Goal: Answer question/provide support: Share knowledge or assist other users

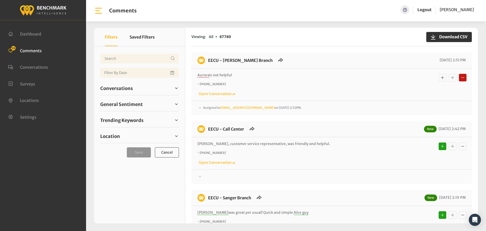
click at [210, 108] on span "Assigned to [EMAIL_ADDRESS][DOMAIN_NAME] on [DATE] 2:52PM." at bounding box center [252, 108] width 99 height 4
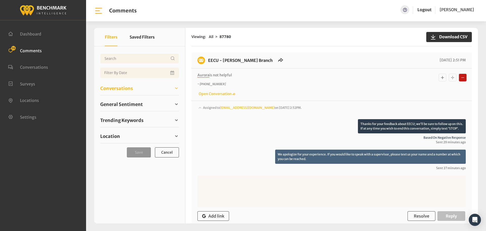
click at [115, 89] on span "Conversations" at bounding box center [116, 88] width 33 height 7
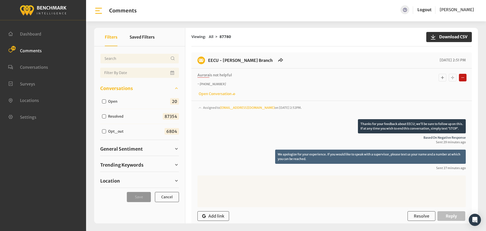
click at [103, 100] on input "Open" at bounding box center [104, 101] width 4 height 4
checkbox input "true"
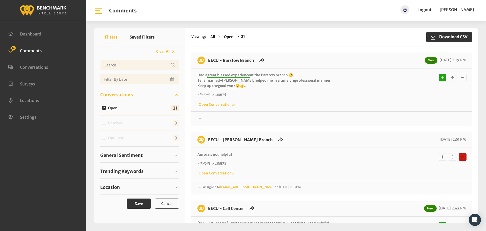
click at [208, 186] on span "Assigned to [EMAIL_ADDRESS][DOMAIN_NAME] on [DATE] 2:52PM." at bounding box center [252, 187] width 99 height 4
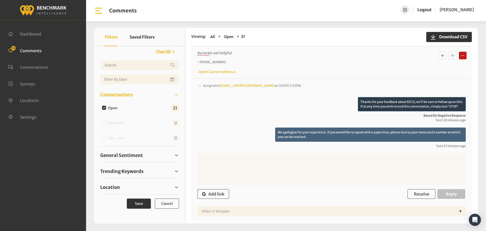
scroll to position [76, 0]
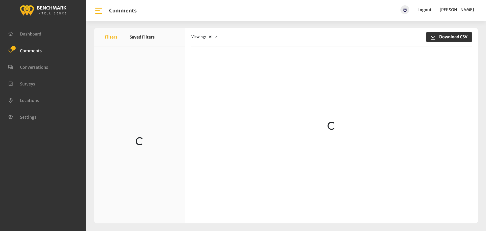
scroll to position [101, 0]
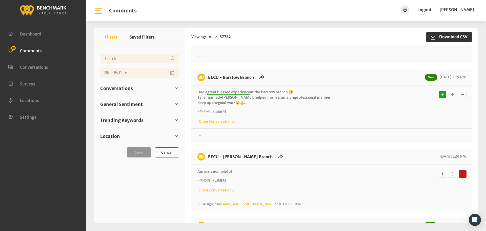
scroll to position [152, 0]
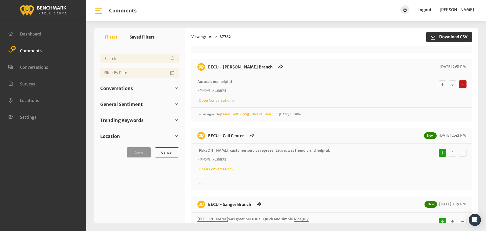
click at [211, 115] on span "Assigned to [EMAIL_ADDRESS][DOMAIN_NAME] on [DATE] 2:52PM." at bounding box center [252, 114] width 99 height 4
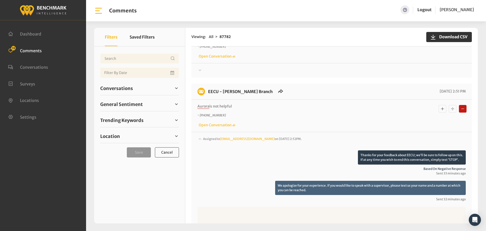
scroll to position [127, 0]
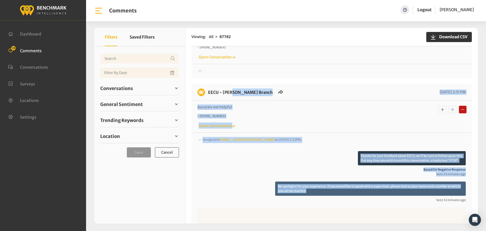
drag, startPoint x: 314, startPoint y: 140, endPoint x: 208, endPoint y: 90, distance: 117.2
click at [208, 90] on div "EECU - Armstrong Branch 08/26/2025 2:51 PM Aurora is not helpful ~ +15599601299…" at bounding box center [332, 179] width 281 height 190
copy div "EECU - Armstrong Branch 08/26/2025 2:51 PM Aurora is not helpful ~ +15599601299…"
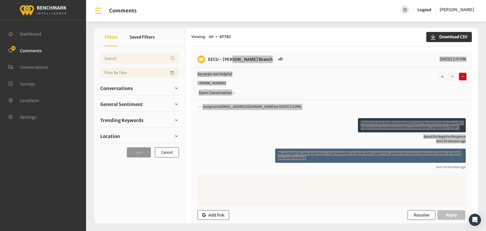
scroll to position [228, 0]
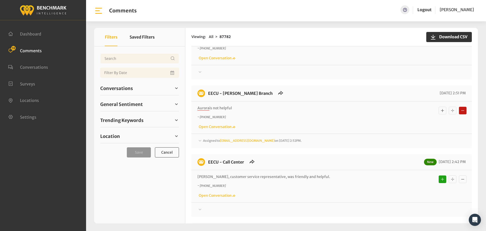
scroll to position [127, 0]
click at [204, 143] on div "EECU - Armstrong Branch 08/26/2025 2:51 PM Aurora is not helpful ~ +15599601299…" at bounding box center [332, 115] width 281 height 63
click at [205, 140] on span "Assigned to [EMAIL_ADDRESS][DOMAIN_NAME] on [DATE] 2:52PM." at bounding box center [252, 140] width 99 height 4
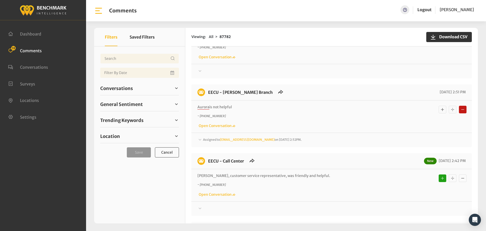
click at [213, 141] on span "Assigned to [EMAIL_ADDRESS][DOMAIN_NAME] on [DATE] 2:52PM." at bounding box center [252, 140] width 99 height 4
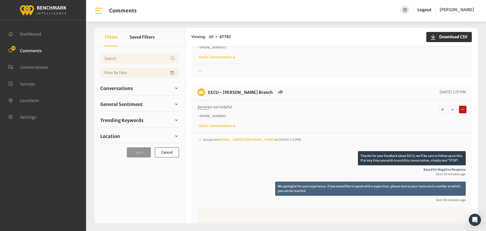
click at [213, 141] on span "Assigned to Heatherm@myeecu.org on August 26, 2025 2:52PM." at bounding box center [252, 140] width 99 height 4
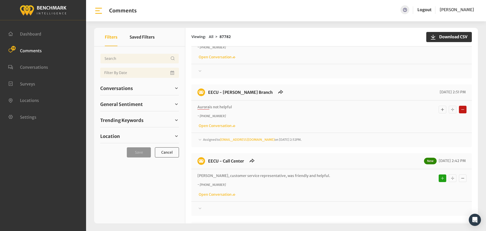
click at [208, 142] on div "Assigned to Heatherm@myeecu.org on August 26, 2025 2:52PM." at bounding box center [332, 140] width 269 height 6
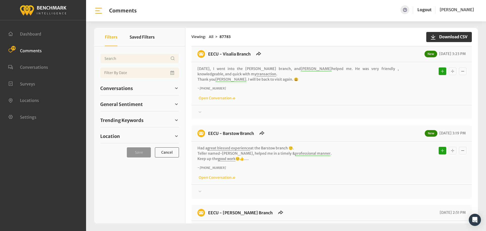
scroll to position [101, 0]
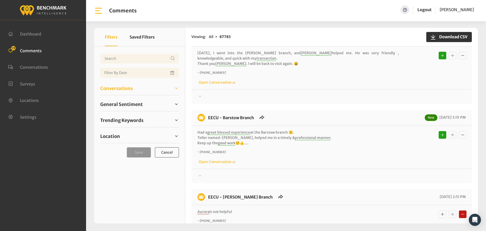
click at [124, 92] on link "Conversations" at bounding box center [139, 88] width 79 height 8
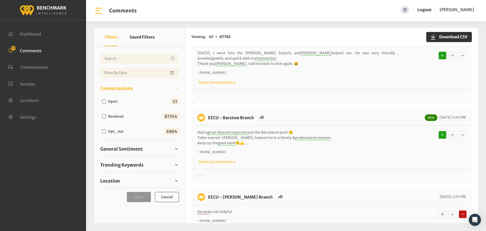
click at [102, 100] on input "Open" at bounding box center [104, 101] width 4 height 4
checkbox input "true"
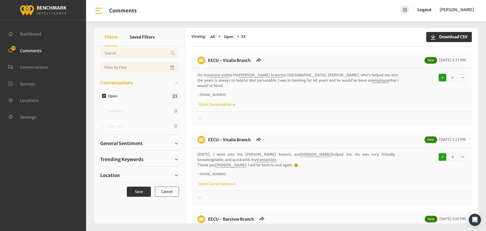
scroll to position [18, 0]
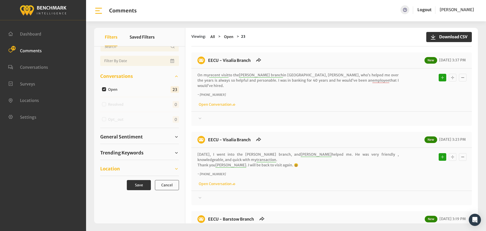
click at [114, 171] on span "Location" at bounding box center [110, 168] width 20 height 7
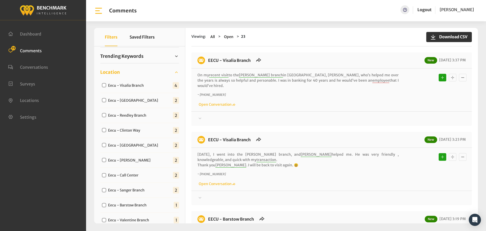
scroll to position [120, 0]
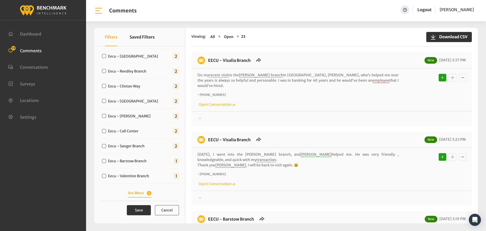
click at [134, 192] on button "See More" at bounding box center [140, 192] width 24 height 5
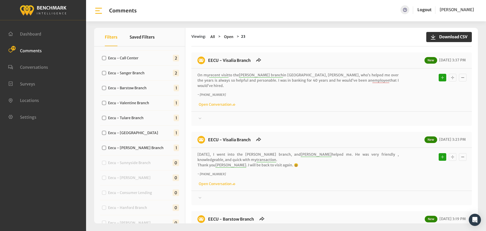
scroll to position [235, 0]
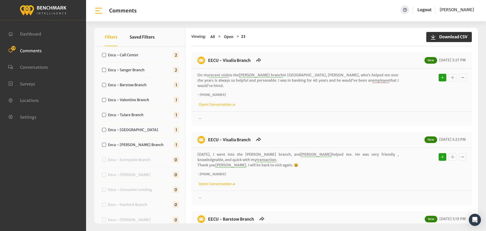
click at [103, 147] on div "Eecu - Armstrong Branch" at bounding box center [133, 144] width 67 height 6
click at [105, 147] on div "Eecu - Armstrong Branch" at bounding box center [133, 144] width 67 height 6
click at [105, 144] on input "Eecu - Armstrong Branch" at bounding box center [104, 145] width 4 height 4
checkbox input "true"
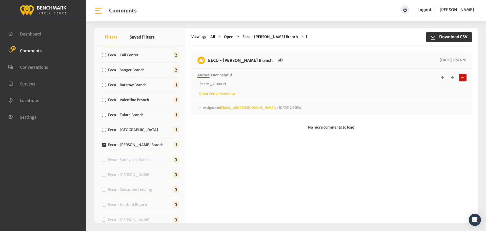
click at [215, 107] on span "Assigned to Heatherm@myeecu.org on August 26, 2025 2:52PM." at bounding box center [252, 108] width 99 height 4
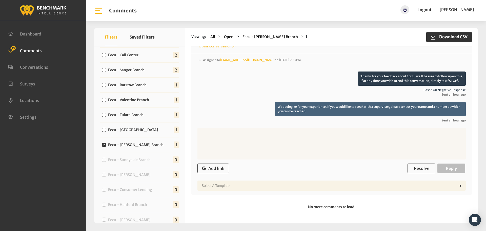
scroll to position [0, 0]
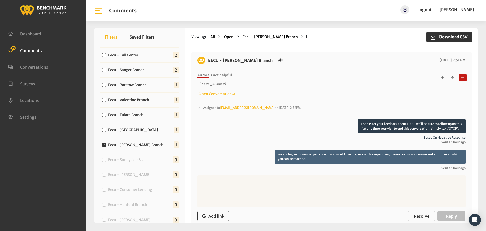
click at [105, 146] on input "Eecu - Armstrong Branch" at bounding box center [104, 145] width 4 height 4
checkbox input "false"
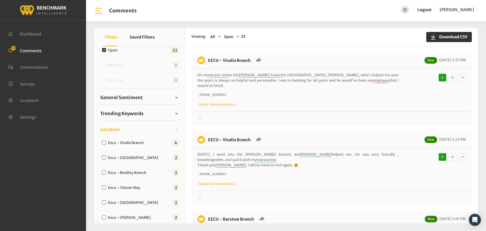
scroll to position [32, 0]
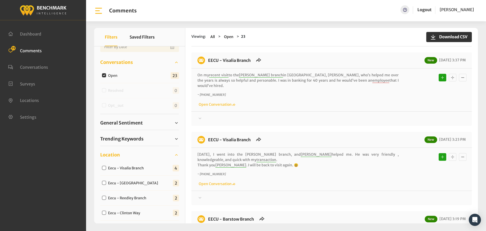
click at [104, 168] on input "Eecu - Visalia Branch" at bounding box center [104, 168] width 4 height 4
checkbox input "true"
click at [104, 166] on input "Eecu - Visalia Branch" at bounding box center [104, 168] width 4 height 4
checkbox input "false"
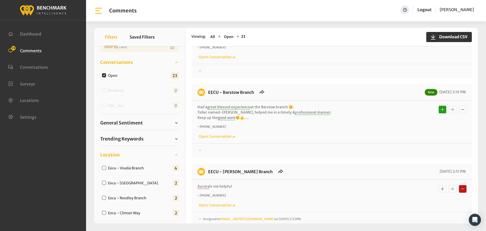
scroll to position [177, 0]
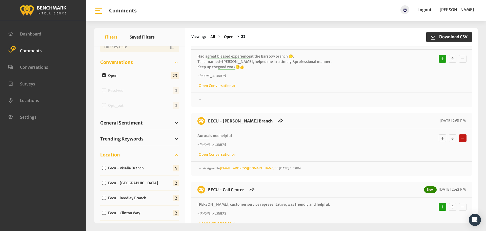
click at [203, 166] on span "Assigned to Heatherm@myeecu.org on August 26, 2025 2:52PM." at bounding box center [252, 168] width 99 height 4
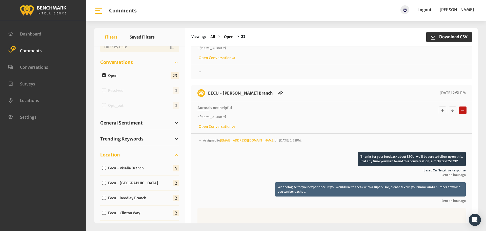
scroll to position [203, 0]
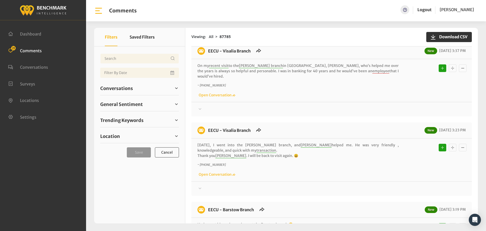
scroll to position [244, 0]
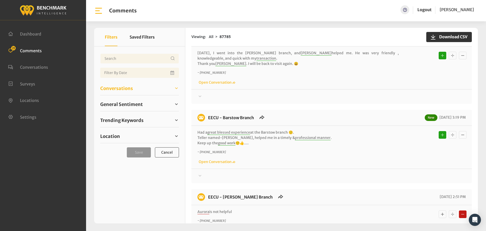
click at [117, 88] on span "Conversations" at bounding box center [116, 88] width 33 height 7
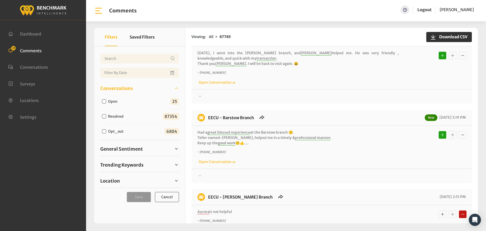
click at [104, 101] on input "Open" at bounding box center [104, 101] width 4 height 4
checkbox input "true"
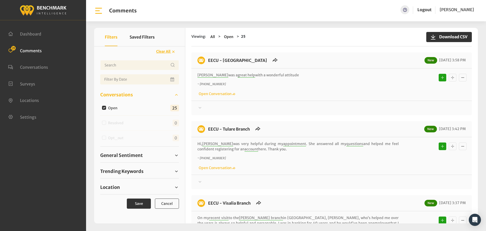
click at [121, 159] on div "General Sentiment Positive 22 Negative 1 2" at bounding box center [139, 155] width 79 height 14
click at [122, 155] on span "General Sentiment" at bounding box center [121, 155] width 43 height 7
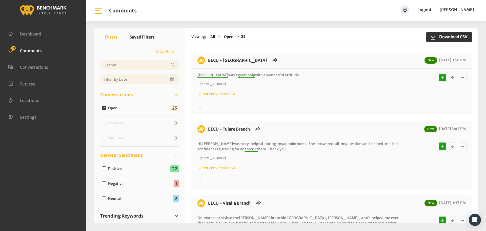
click at [121, 156] on span "General Sentiment" at bounding box center [121, 155] width 43 height 7
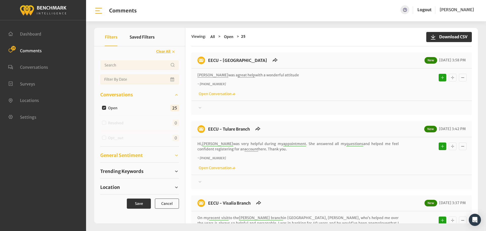
click at [126, 156] on span "General Sentiment" at bounding box center [121, 155] width 43 height 7
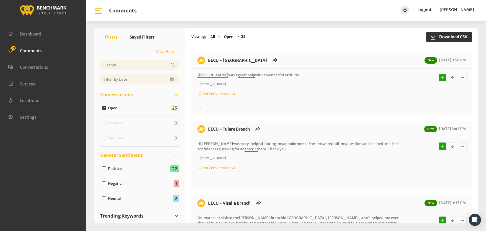
click at [105, 185] on input "Negative" at bounding box center [104, 183] width 4 height 4
checkbox input "true"
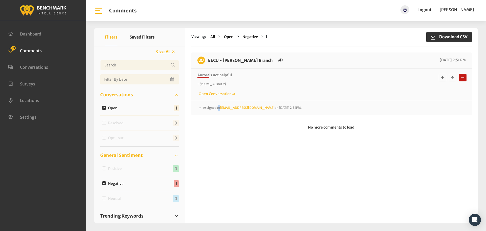
click at [207, 111] on div "EECU - Armstrong Branch 08/26/2025 2:51 PM Aurora is not helpful ~ +15599601299…" at bounding box center [332, 83] width 281 height 63
click at [208, 108] on span "Assigned to Heatherm@myeecu.org on August 26, 2025 2:52PM." at bounding box center [252, 108] width 99 height 4
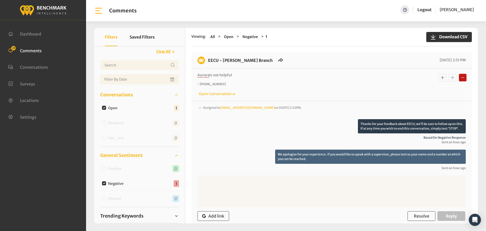
click at [208, 108] on span "Assigned to Heatherm@myeecu.org on August 26, 2025 2:52PM." at bounding box center [252, 108] width 99 height 4
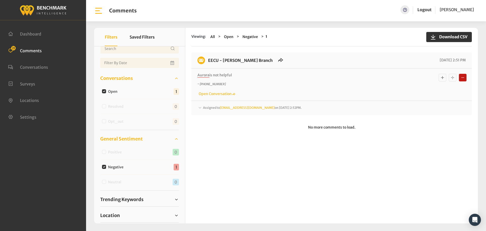
scroll to position [25, 0]
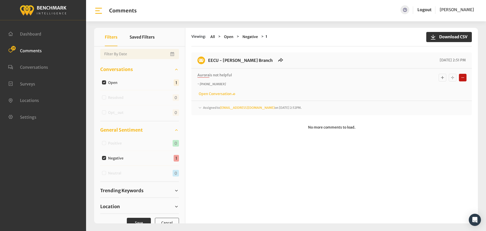
click at [106, 159] on input "Negative" at bounding box center [104, 158] width 4 height 4
checkbox input "false"
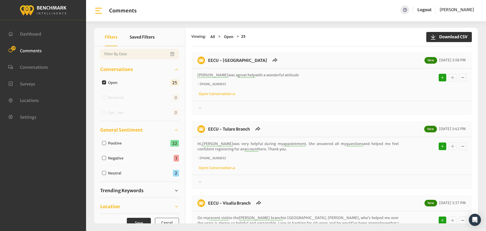
click at [116, 209] on span "Location" at bounding box center [110, 206] width 20 height 7
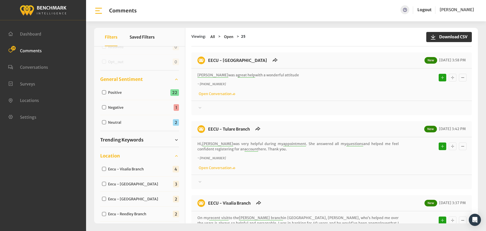
click at [105, 168] on input "Eecu - Visalia Branch" at bounding box center [104, 169] width 4 height 4
checkbox input "true"
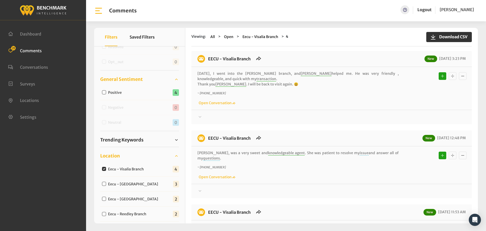
scroll to position [0, 0]
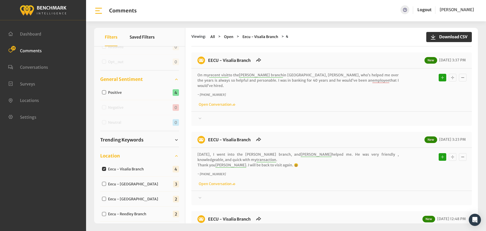
drag, startPoint x: 272, startPoint y: 173, endPoint x: 208, endPoint y: 59, distance: 130.6
click at [208, 59] on div "EECU - Visalia Branch New 08/26/2025 3:37 PM On my recent visit to the Mooney b…" at bounding box center [332, 199] width 281 height 295
copy div "EECU - Visalia Branch New 08/26/2025 3:37 PM On my recent visit to the Mooney b…"
click at [214, 116] on div at bounding box center [332, 119] width 269 height 6
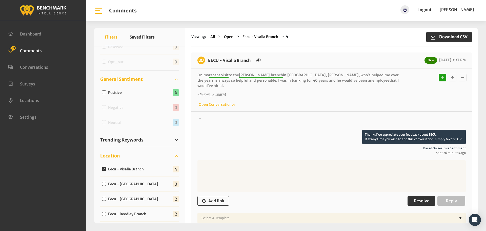
click at [414, 198] on span "Resolve" at bounding box center [421, 200] width 15 height 5
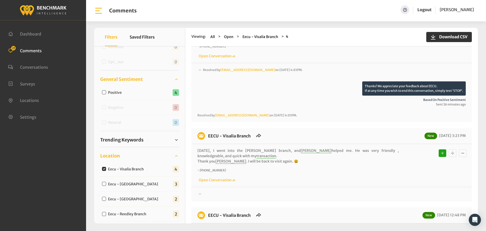
scroll to position [51, 0]
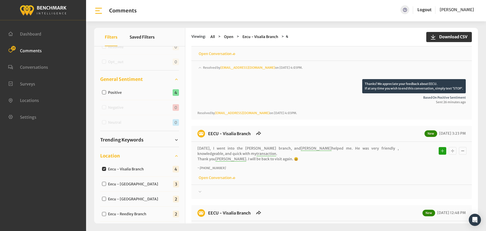
click at [212, 184] on div "Thanks! We appreciate your feedback about EECU. If at any time you wish to end …" at bounding box center [332, 189] width 281 height 10
click at [205, 79] on div at bounding box center [332, 72] width 269 height 14
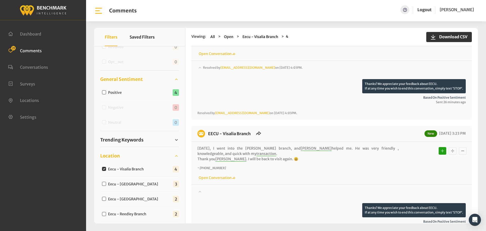
scroll to position [127, 0]
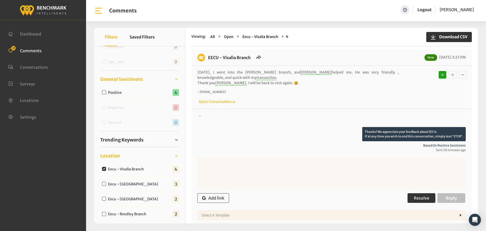
click at [420, 195] on span "Resolve" at bounding box center [421, 197] width 15 height 5
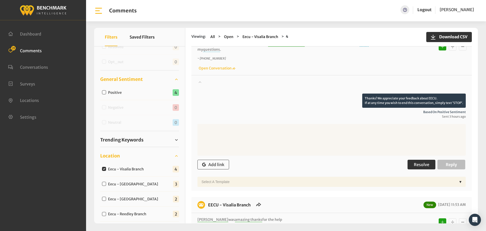
click at [428, 160] on button "Resolve" at bounding box center [422, 165] width 28 height 10
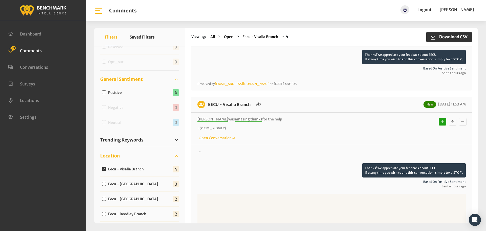
scroll to position [377, 0]
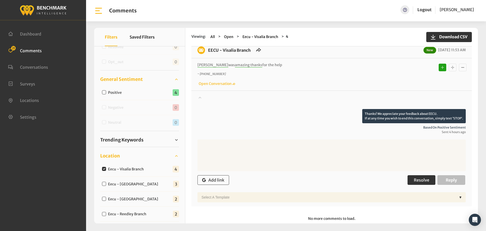
click at [427, 177] on span "Resolve" at bounding box center [421, 179] width 15 height 5
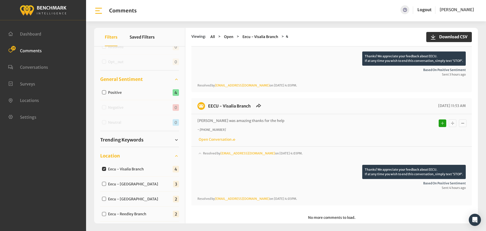
click at [104, 182] on input "Eecu - Clovis Old Town" at bounding box center [104, 184] width 4 height 4
checkbox input "true"
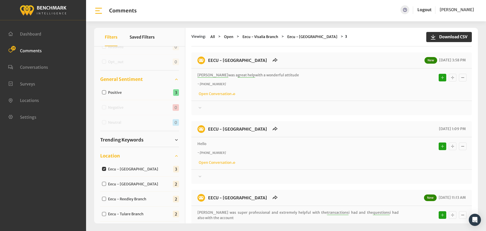
click at [201, 111] on icon at bounding box center [200, 108] width 5 height 6
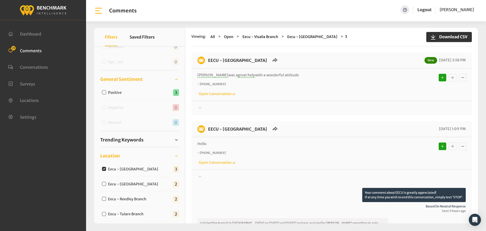
drag, startPoint x: 220, startPoint y: 155, endPoint x: 207, endPoint y: 61, distance: 94.9
click at [207, 61] on div "EECU - Clovis Old Town New 08/26/2025 3:58 PM Conner was a great help with a wo…" at bounding box center [332, 227] width 281 height 351
copy div "EECU - Clovis Old Town New 08/26/2025 3:58 PM Conner was a great help with a wo…"
click at [211, 111] on div "EECU - Clovis Old Town New 08/26/2025 3:58 PM Conner was a great help with a wo…" at bounding box center [332, 83] width 281 height 63
click at [210, 109] on div at bounding box center [332, 108] width 269 height 6
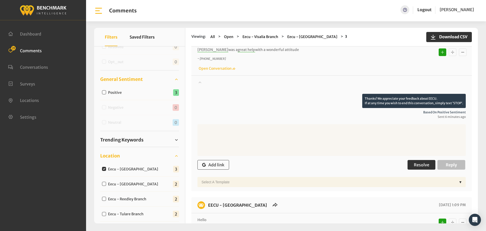
click at [423, 168] on button "Resolve" at bounding box center [422, 165] width 28 height 10
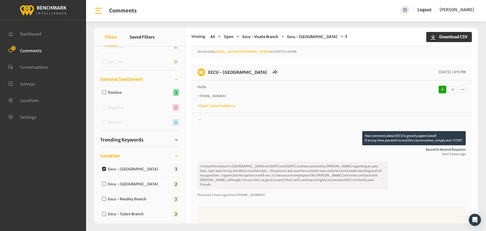
scroll to position [177, 0]
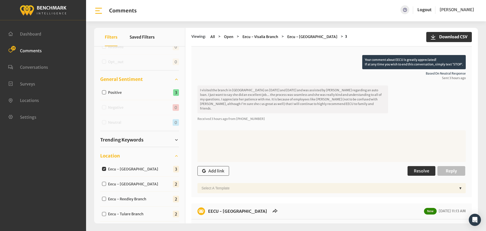
click at [417, 168] on span "Resolve" at bounding box center [421, 170] width 15 height 5
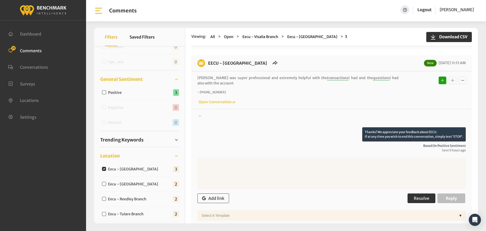
click at [410, 193] on button "Resolve" at bounding box center [422, 198] width 28 height 10
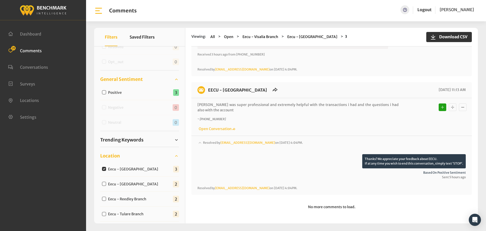
scroll to position [237, 0]
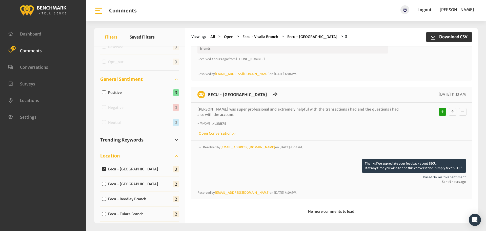
click at [103, 183] on input "Eecu - Clovis North Branch" at bounding box center [104, 184] width 4 height 4
checkbox input "true"
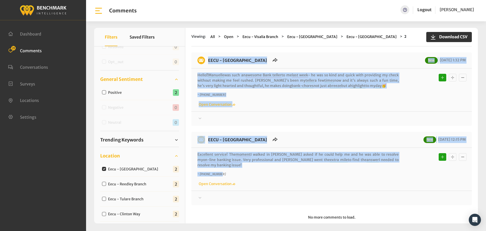
drag, startPoint x: 222, startPoint y: 168, endPoint x: 204, endPoint y: 61, distance: 108.5
click at [204, 61] on div "EECU - Clovis North Branch New 08/26/2025 1:32 PM Hello!! Manuelle was such an …" at bounding box center [332, 128] width 281 height 153
copy div "EECU - Clovis North Branch New 08/26/2025 1:32 PM Hello!! Manuelle was such an …"
click at [229, 118] on div at bounding box center [332, 119] width 269 height 6
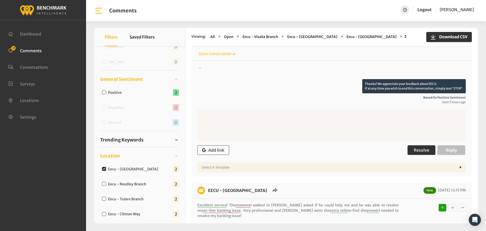
click at [422, 148] on span "Resolve" at bounding box center [421, 149] width 15 height 5
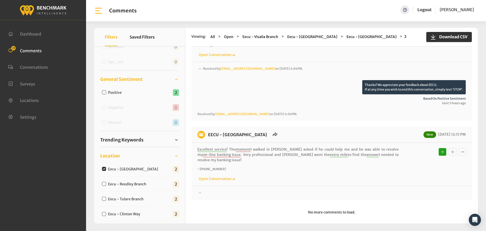
click at [213, 80] on div at bounding box center [332, 73] width 269 height 14
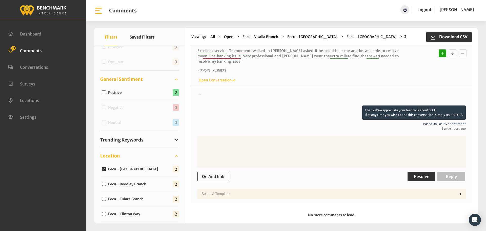
click at [425, 174] on span "Resolve" at bounding box center [421, 176] width 15 height 5
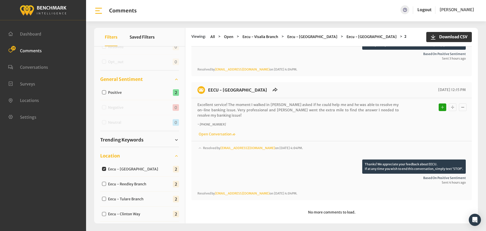
click at [105, 183] on input "Eecu - Reedley Branch" at bounding box center [104, 184] width 4 height 4
checkbox input "true"
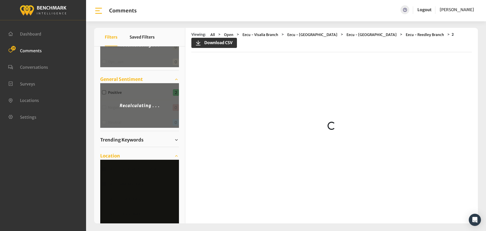
scroll to position [0, 0]
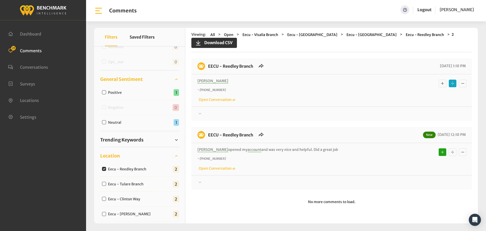
click at [205, 117] on div "EECU - Reedley Branch 08/26/2025 1:10 PM Lisette ~ +15599078310 Open Conversati…" at bounding box center [332, 89] width 281 height 63
click at [205, 112] on div at bounding box center [332, 114] width 269 height 6
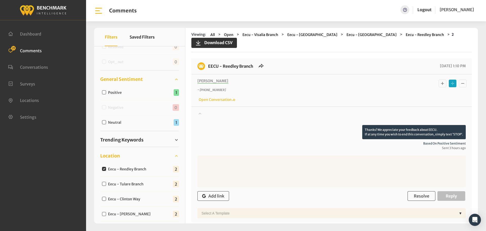
click at [205, 112] on div at bounding box center [332, 118] width 269 height 14
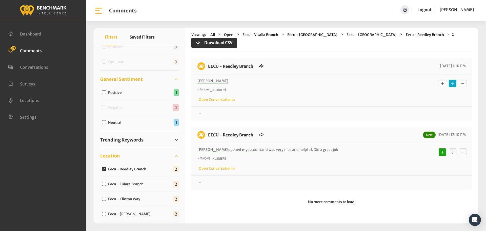
drag, startPoint x: 346, startPoint y: 148, endPoint x: 207, endPoint y: 65, distance: 161.3
click at [207, 65] on div "EECU - Reedley Branch 08/26/2025 1:10 PM Lisette ~ +15599078310 Open Conversati…" at bounding box center [332, 123] width 281 height 131
copy div "EECU - Reedley Branch 08/26/2025 1:10 PM Lisette ~ +15599078310 Open Conversati…"
click at [224, 116] on div at bounding box center [332, 114] width 269 height 6
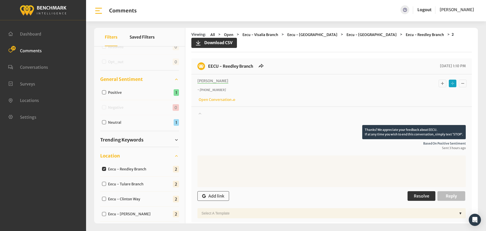
click at [423, 193] on button "Resolve" at bounding box center [422, 196] width 28 height 10
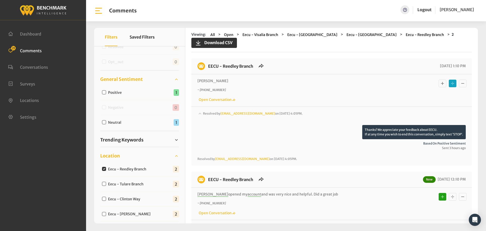
scroll to position [40, 0]
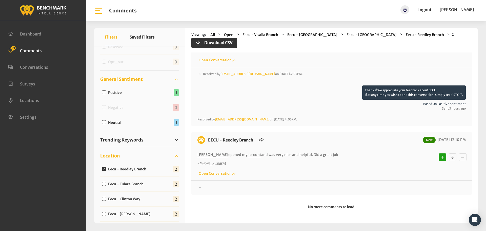
click at [201, 77] on icon at bounding box center [200, 74] width 5 height 6
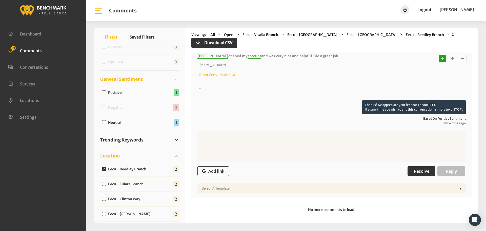
click at [425, 173] on span "Resolve" at bounding box center [421, 170] width 15 height 5
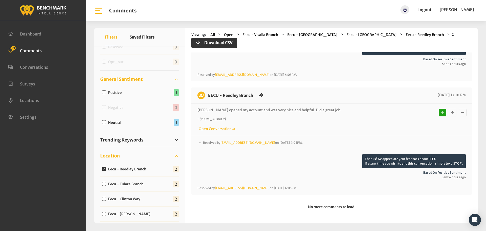
click at [103, 184] on input "Eecu - Tulare Branch" at bounding box center [104, 184] width 4 height 4
checkbox input "true"
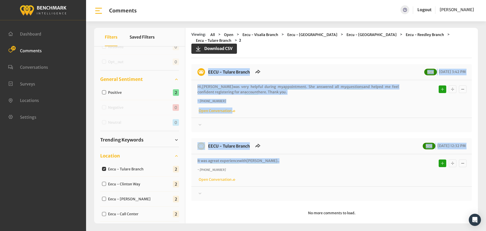
drag, startPoint x: 271, startPoint y: 160, endPoint x: 202, endPoint y: 71, distance: 112.6
click at [202, 71] on div "EECU - Tulare Branch New 08/26/2025 3:42 PM Hi, Margee was very helpful during …" at bounding box center [332, 132] width 281 height 137
copy div "EECU - Tulare Branch New 08/26/2025 3:42 PM Hi, Margee was very helpful during …"
click at [218, 124] on div at bounding box center [332, 125] width 269 height 6
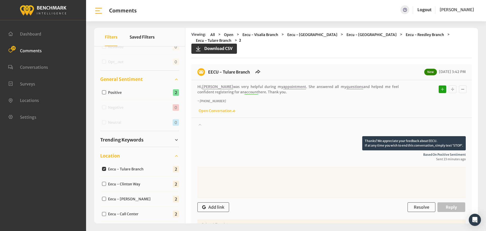
click at [408, 202] on div "Add link Resolve Reply" at bounding box center [332, 207] width 269 height 15
click at [414, 206] on span "Resolve" at bounding box center [421, 206] width 15 height 5
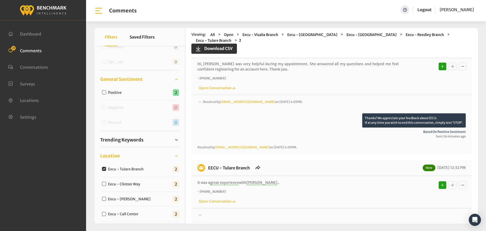
scroll to position [51, 0]
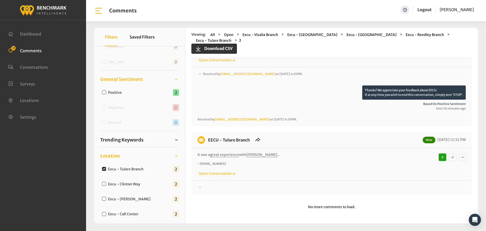
click at [202, 77] on icon at bounding box center [200, 74] width 5 height 6
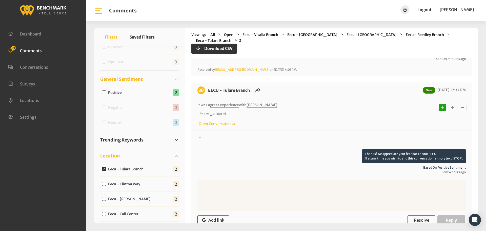
scroll to position [148, 0]
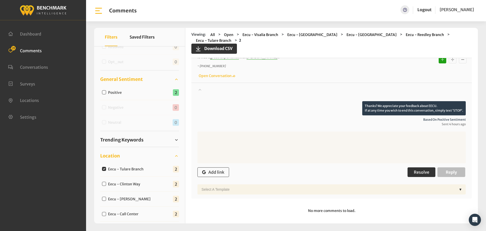
click at [420, 174] on span "Resolve" at bounding box center [421, 172] width 15 height 5
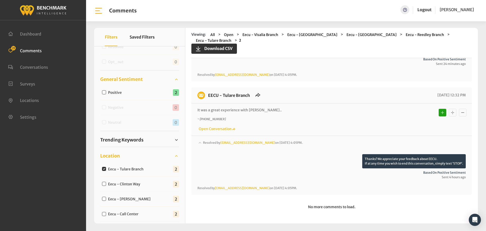
scroll to position [95, 0]
click at [103, 184] on input "Eecu - Clinton Way" at bounding box center [104, 184] width 4 height 4
checkbox input "true"
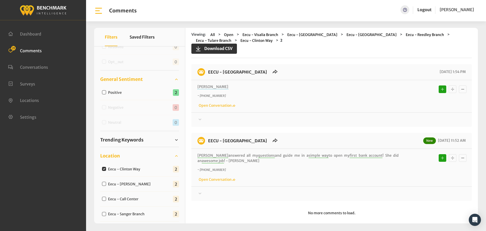
click at [224, 121] on div at bounding box center [332, 120] width 269 height 6
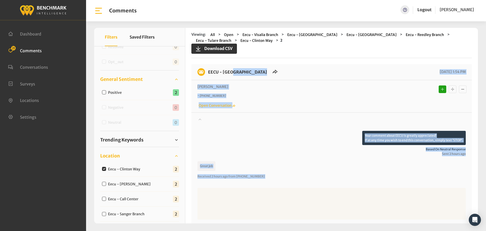
drag, startPoint x: 233, startPoint y: 157, endPoint x: 205, endPoint y: 75, distance: 86.5
click at [207, 75] on div "EECU - Clinton Way 08/26/2025 1:54 PM Vicky ~ +15597057102 Open Conversation" at bounding box center [332, 196] width 281 height 265
copy div "EECU - Clinton Way 08/26/2025 1:54 PM Vicky ~ +15597057102 Open Conversation Yo…"
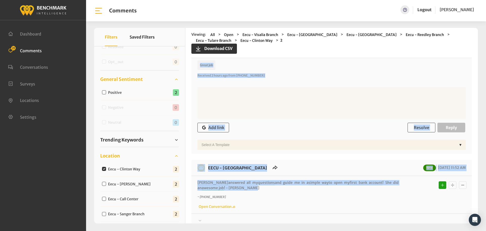
scroll to position [101, 0]
click at [419, 125] on span "Resolve" at bounding box center [421, 126] width 15 height 5
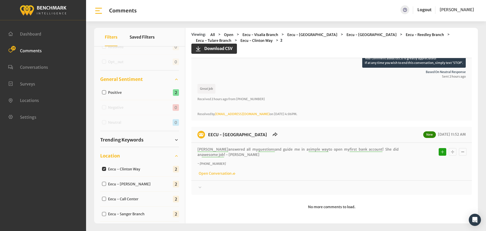
click at [212, 53] on div at bounding box center [332, 46] width 269 height 14
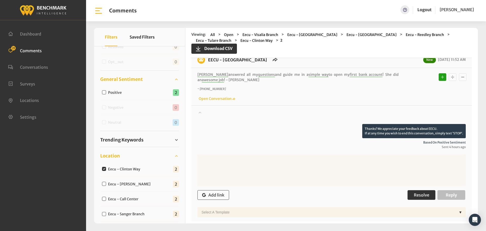
click at [420, 195] on span "Resolve" at bounding box center [421, 194] width 15 height 5
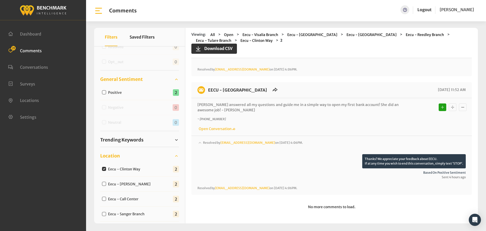
click at [103, 184] on input "Eecu - Van Ness" at bounding box center [104, 184] width 4 height 4
checkbox input "true"
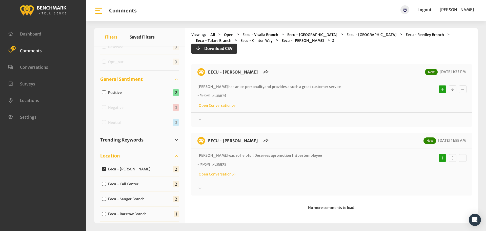
drag, startPoint x: 317, startPoint y: 156, endPoint x: 205, endPoint y: 71, distance: 140.1
click at [205, 71] on div "EECU - Van Ness New 08/26/2025 1:25 PM Ana has a nice personality and provides …" at bounding box center [332, 129] width 281 height 131
copy div "EECU - Van Ness New 08/26/2025 1:25 PM Ana has a nice personality and provides …"
click at [218, 117] on div at bounding box center [332, 120] width 269 height 6
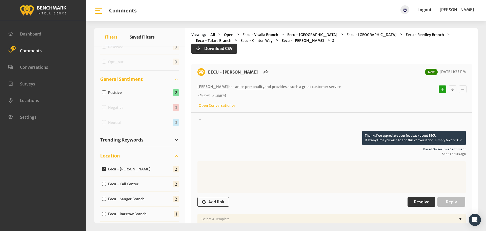
click at [422, 200] on span "Resolve" at bounding box center [421, 201] width 15 height 5
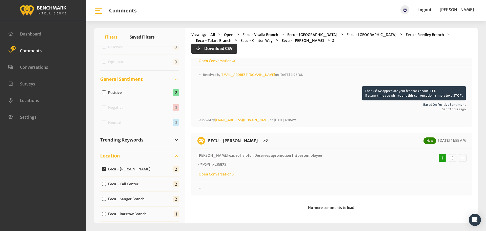
scroll to position [45, 0]
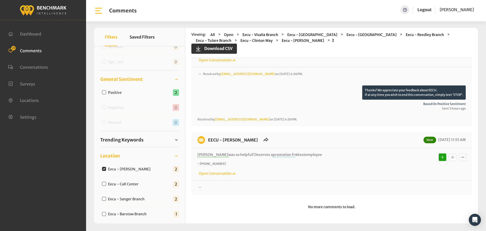
click at [204, 85] on div at bounding box center [332, 78] width 269 height 14
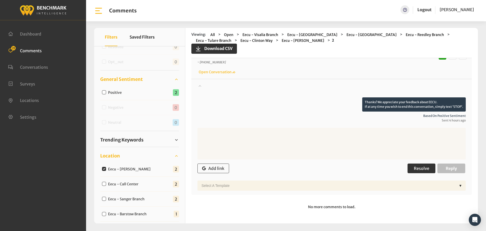
click at [417, 164] on button "Resolve" at bounding box center [422, 168] width 28 height 10
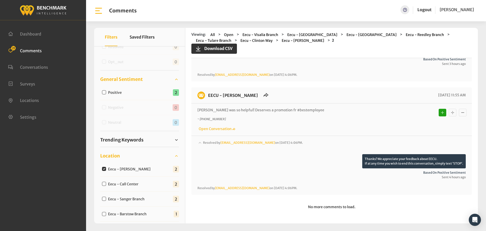
scroll to position [90, 0]
click at [105, 183] on input "Eecu - Call Center" at bounding box center [104, 184] width 4 height 4
checkbox input "true"
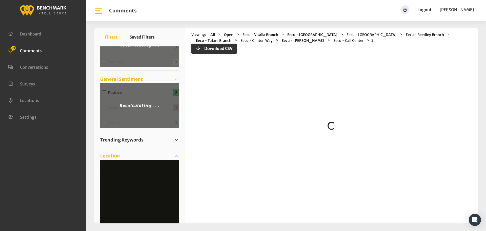
scroll to position [0, 0]
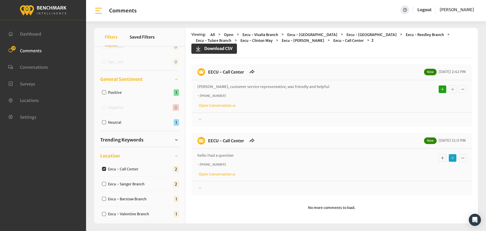
click at [199, 193] on div "EECU - Call Center New 08/25/2025 12:11 PM hello i had a question ~ +1559803018…" at bounding box center [332, 164] width 281 height 63
click at [202, 122] on icon at bounding box center [200, 119] width 5 height 6
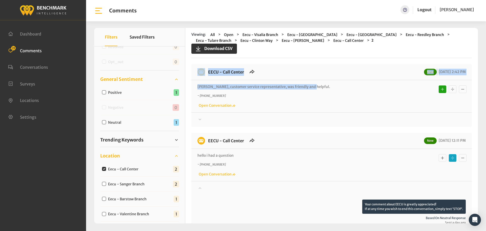
drag, startPoint x: 325, startPoint y: 87, endPoint x: 199, endPoint y: 74, distance: 126.6
click at [199, 74] on div "EECU - Call Center New 08/26/2025 2:42 PM Maria, customer service representativ…" at bounding box center [332, 95] width 281 height 63
copy div "EECU - Call Center New 08/26/2025 2:42 PM Maria, customer service representativ…"
drag, startPoint x: 210, startPoint y: 117, endPoint x: 215, endPoint y: 117, distance: 4.6
click at [210, 117] on div at bounding box center [332, 120] width 269 height 6
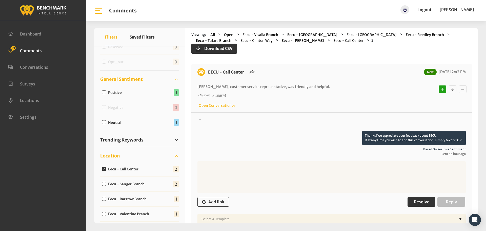
click at [424, 205] on button "Resolve" at bounding box center [422, 202] width 28 height 10
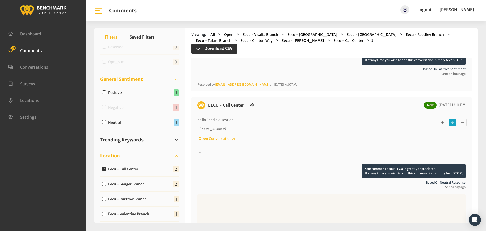
scroll to position [101, 0]
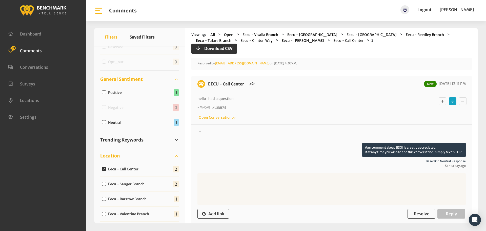
click at [102, 169] on input "Eecu - Call Center" at bounding box center [104, 169] width 4 height 4
checkbox input "false"
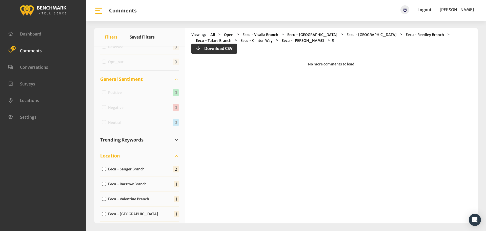
click at [105, 169] on input "Eecu - Sanger Branch" at bounding box center [104, 169] width 4 height 4
checkbox input "true"
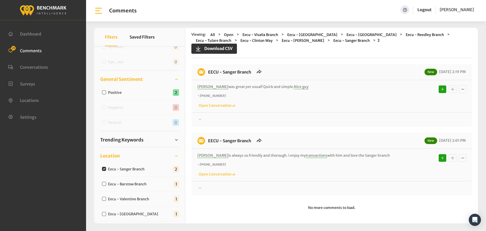
drag, startPoint x: 372, startPoint y: 153, endPoint x: 208, endPoint y: 73, distance: 182.6
click at [208, 73] on div "EECU - Sanger Branch New 08/26/2025 2:19 PM Jose was great per usual! Quick and…" at bounding box center [332, 129] width 281 height 131
copy div "EECU - Sanger Branch New 08/26/2025 2:19 PM Jose was great per usual! Quick and…"
click at [208, 116] on div "Thanks! We appreciate your feedback about EECU. If at any time you wish to end …" at bounding box center [332, 117] width 281 height 10
click at [205, 119] on div at bounding box center [332, 120] width 269 height 6
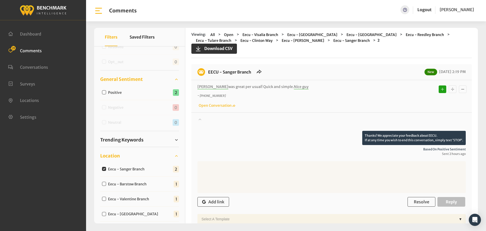
scroll to position [101, 0]
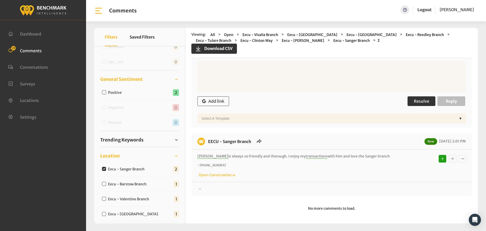
click at [420, 102] on span "Resolve" at bounding box center [421, 101] width 15 height 5
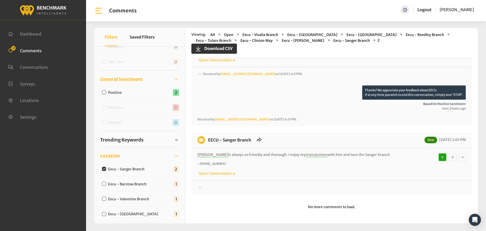
scroll to position [45, 0]
click at [196, 187] on div "Thanks! We appreciate your feedback about EECU. If at any time you wish to end …" at bounding box center [332, 185] width 281 height 10
click at [209, 85] on div at bounding box center [332, 78] width 269 height 14
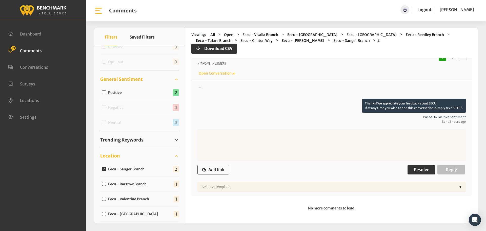
click at [425, 170] on span "Resolve" at bounding box center [421, 169] width 15 height 5
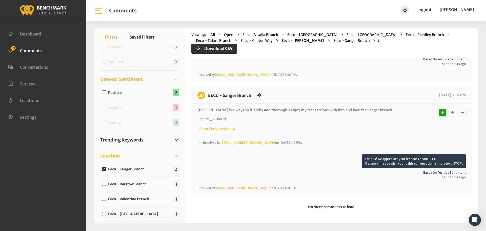
scroll to position [90, 0]
click at [104, 183] on input "Eecu - Barstow Branch" at bounding box center [104, 184] width 4 height 4
checkbox input "true"
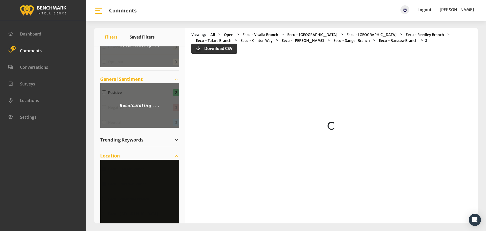
scroll to position [0, 0]
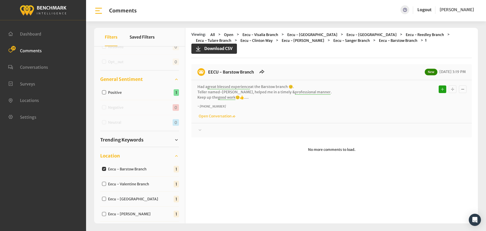
click at [211, 127] on div "Thanks! We appreciate your feedback about EECU. If at any time you wish to end …" at bounding box center [332, 128] width 281 height 10
click at [210, 129] on div at bounding box center [332, 130] width 269 height 6
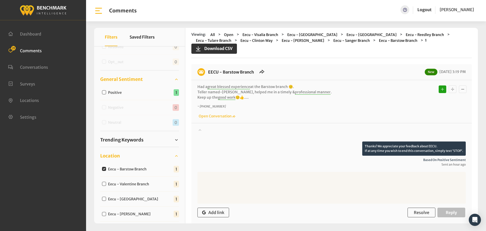
click at [210, 129] on div at bounding box center [332, 134] width 269 height 14
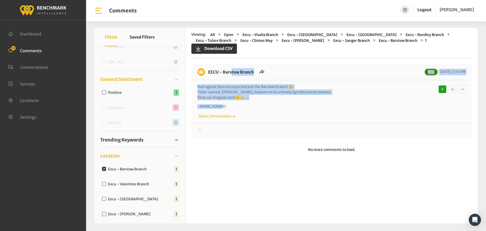
drag, startPoint x: 258, startPoint y: 100, endPoint x: 208, endPoint y: 69, distance: 58.9
click at [208, 69] on div "EECU - Barstow Branch New 08/26/2025 3:19 PM Had a great blessed experience at …" at bounding box center [332, 100] width 281 height 73
copy div "EECU - Barstow Branch New 08/26/2025 3:19 PM Had a great blessed experience at …"
click at [195, 132] on div "Thanks! We appreciate your feedback about EECU. If at any time you wish to end …" at bounding box center [332, 128] width 281 height 10
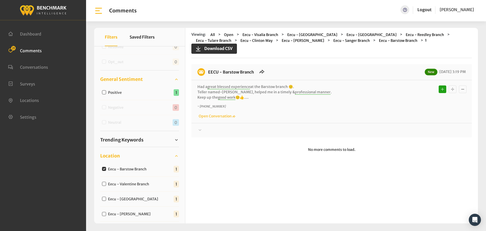
click at [211, 130] on div at bounding box center [332, 130] width 269 height 6
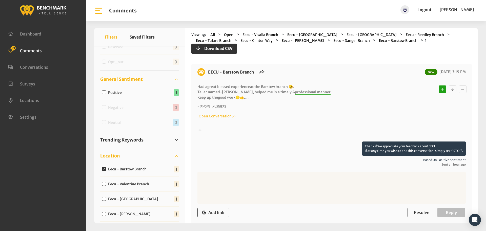
scroll to position [42, 0]
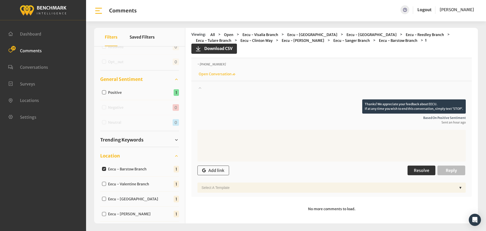
click at [420, 171] on span "Resolve" at bounding box center [421, 170] width 15 height 5
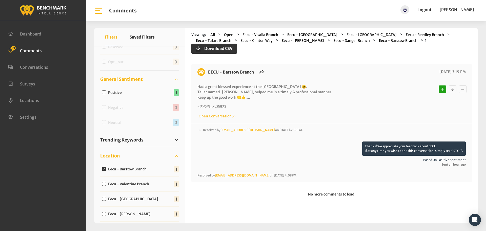
click at [104, 183] on input "Eecu - Valentine Branch" at bounding box center [104, 184] width 4 height 4
checkbox input "true"
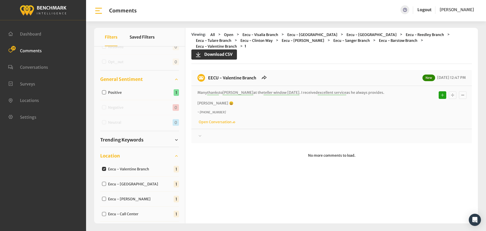
drag, startPoint x: 255, startPoint y: 99, endPoint x: 206, endPoint y: 69, distance: 57.6
click at [206, 70] on div "EECU - Valentine Branch New 08/26/2025 12:47 PM Many thanks to Michael at the t…" at bounding box center [332, 106] width 281 height 73
click at [208, 133] on div at bounding box center [332, 136] width 269 height 6
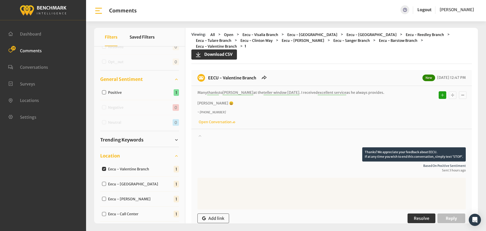
click at [418, 216] on span "Resolve" at bounding box center [421, 218] width 15 height 5
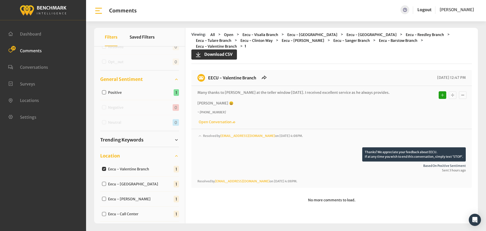
click at [104, 184] on input "Eecu - Milburn" at bounding box center [104, 184] width 4 height 4
checkbox input "true"
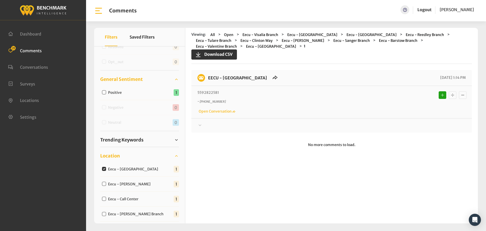
click at [211, 128] on div at bounding box center [332, 125] width 269 height 6
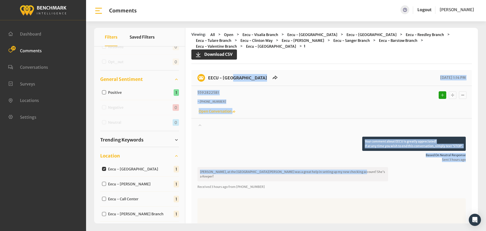
drag, startPoint x: 348, startPoint y: 170, endPoint x: 209, endPoint y: 81, distance: 165.2
click at [209, 81] on div "EECU - Milburn 08/26/2025 1:14 PM 5592822581 ~ +15592691693 Open Conversation" at bounding box center [332, 167] width 281 height 195
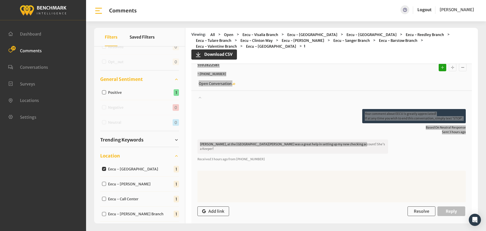
scroll to position [66, 0]
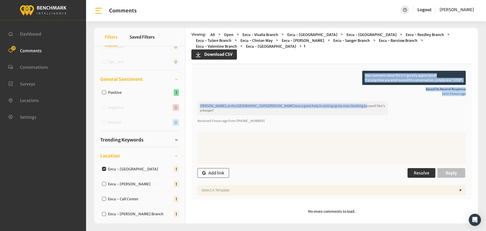
click at [419, 168] on button "Resolve" at bounding box center [422, 173] width 28 height 10
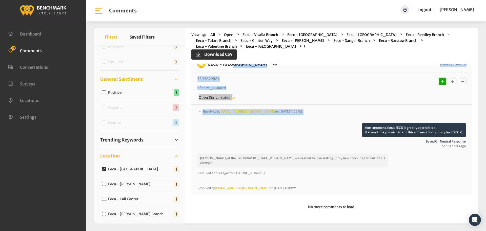
scroll to position [9, 0]
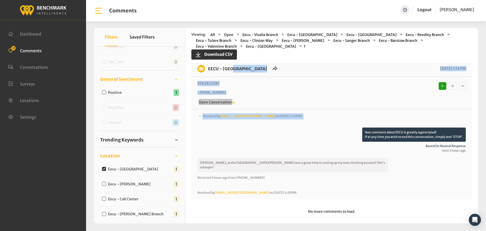
click at [104, 183] on input "Eecu - Perrin" at bounding box center [104, 184] width 4 height 4
checkbox input "true"
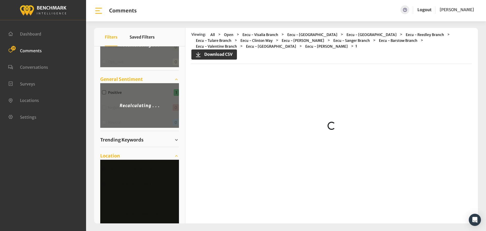
scroll to position [0, 0]
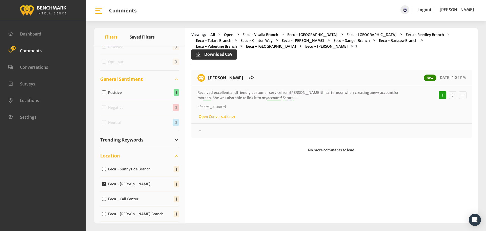
click at [218, 128] on div at bounding box center [332, 131] width 269 height 6
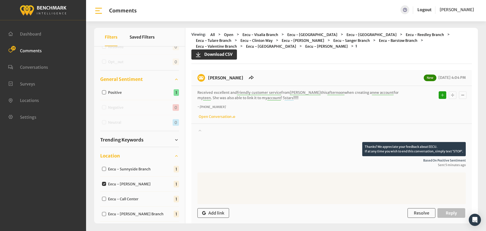
click at [213, 130] on div at bounding box center [332, 135] width 269 height 14
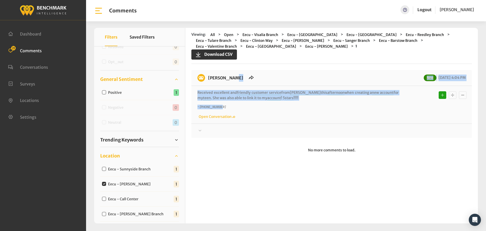
drag, startPoint x: 302, startPoint y: 101, endPoint x: 209, endPoint y: 78, distance: 96.1
click at [209, 78] on div "EECU - Perrin New 08/26/2025 4:04 PM Received excellent and friendly customer s…" at bounding box center [332, 104] width 281 height 68
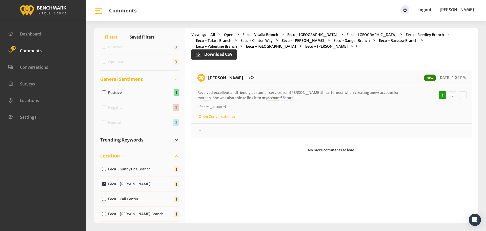
click at [228, 134] on div "EECU - Perrin New 08/26/2025 4:04 PM Received excellent and friendly customer s…" at bounding box center [332, 104] width 281 height 68
click at [225, 131] on div at bounding box center [332, 131] width 269 height 6
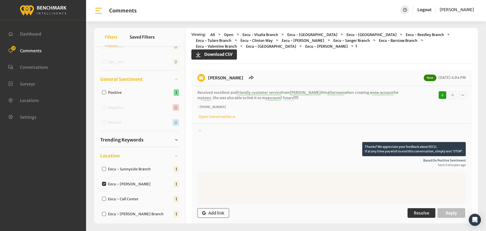
click at [424, 213] on span "Resolve" at bounding box center [421, 212] width 15 height 5
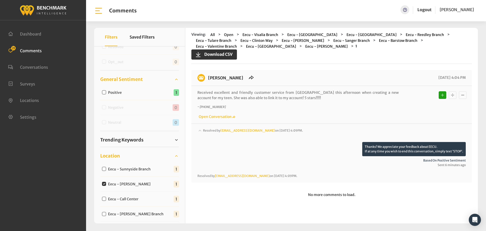
click at [103, 197] on input "Eecu - Call Center" at bounding box center [104, 199] width 4 height 4
checkbox input "true"
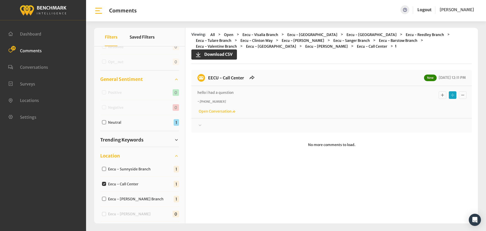
click at [103, 170] on input "Eecu - Sunnyside Branch" at bounding box center [104, 169] width 4 height 4
checkbox input "true"
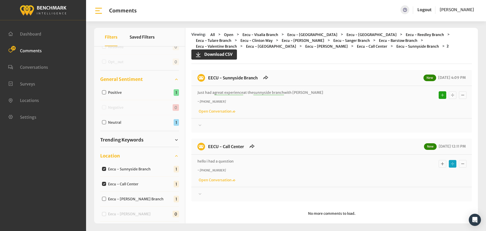
click at [219, 128] on div at bounding box center [332, 125] width 269 height 6
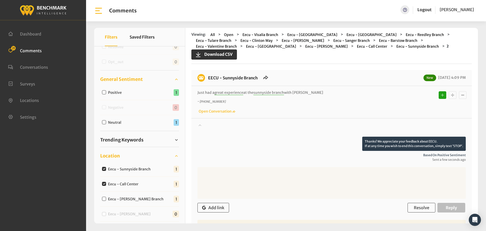
click at [216, 127] on div at bounding box center [332, 129] width 269 height 14
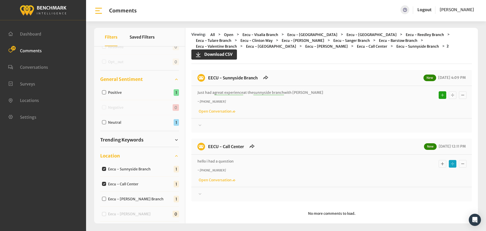
click at [103, 168] on input "Eecu - Sunnyside Branch" at bounding box center [104, 169] width 4 height 4
checkbox input "false"
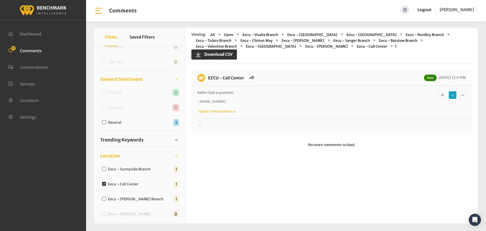
click at [104, 182] on div "Eecu - Call Center" at bounding box center [121, 184] width 42 height 6
click at [103, 183] on input "Eecu - Call Center" at bounding box center [104, 184] width 4 height 4
checkbox input "false"
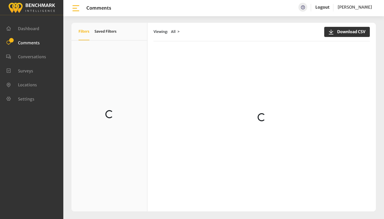
scroll to position [156, 0]
